Goal: Transaction & Acquisition: Purchase product/service

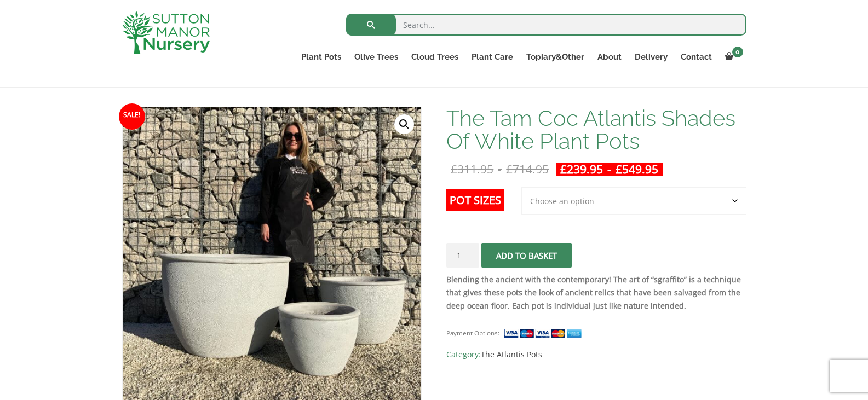
scroll to position [146, 0]
click at [599, 204] on select "Choose an option 3rd to Largest Pot In The Picture 2nd to Largest Pot In The Pi…" at bounding box center [633, 201] width 225 height 27
select select "Largest pot In The Picture"
click at [522, 188] on select "Choose an option 3rd to Largest Pot In The Picture 2nd to Largest Pot In The Pi…" at bounding box center [633, 201] width 225 height 27
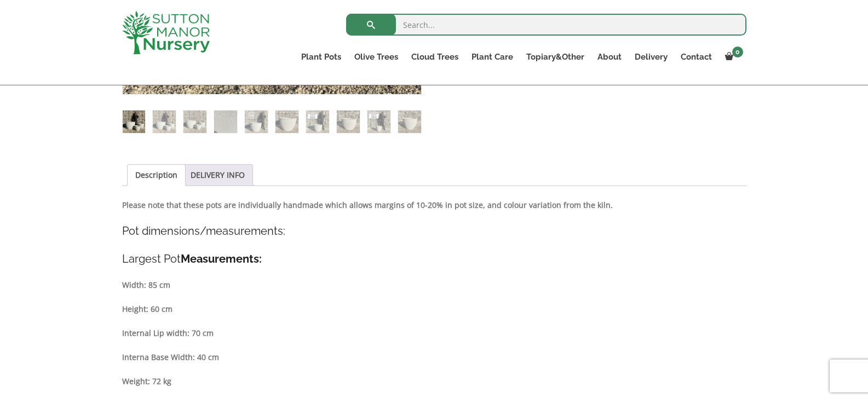
scroll to position [470, 0]
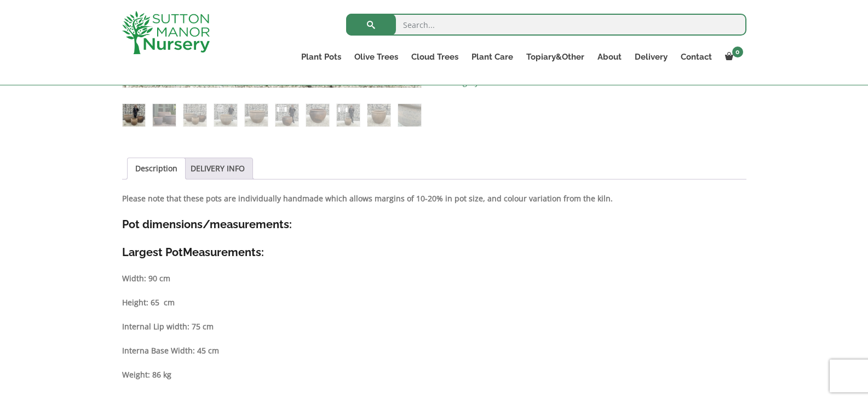
scroll to position [465, 0]
